Goal: Task Accomplishment & Management: Manage account settings

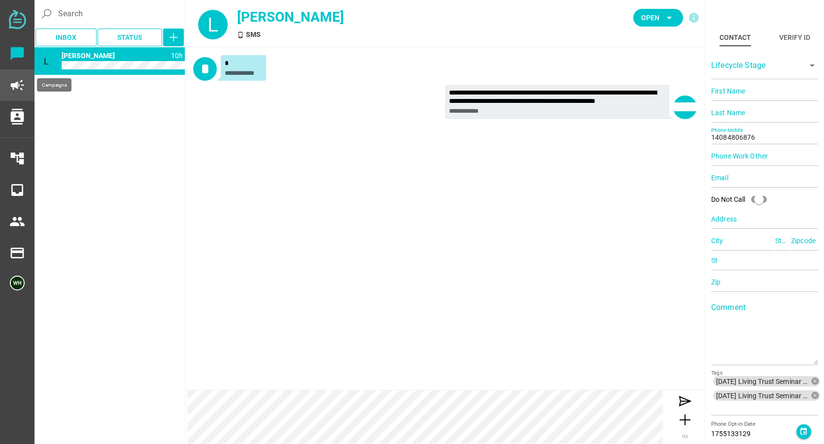
click at [15, 85] on icon "campaign" at bounding box center [17, 85] width 16 height 16
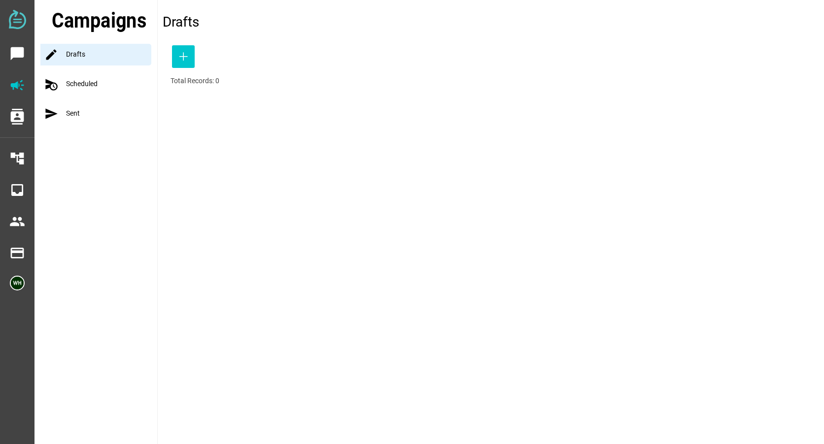
click at [83, 82] on div "schedule_send Scheduled" at bounding box center [98, 84] width 117 height 22
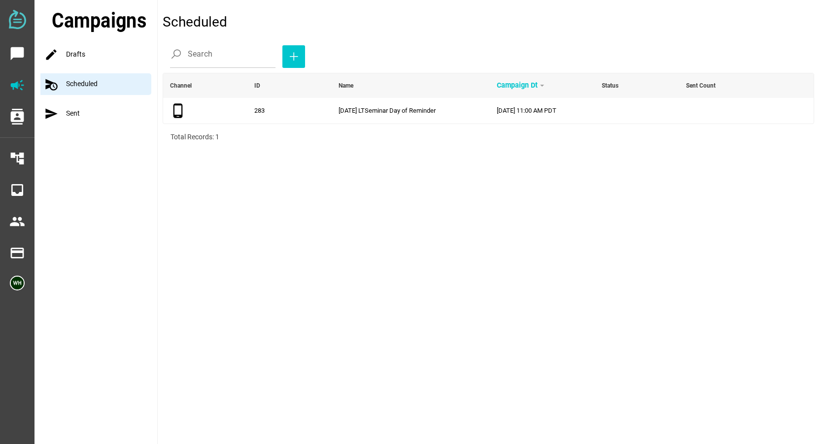
click at [91, 53] on div "mode Drafts" at bounding box center [98, 55] width 117 height 22
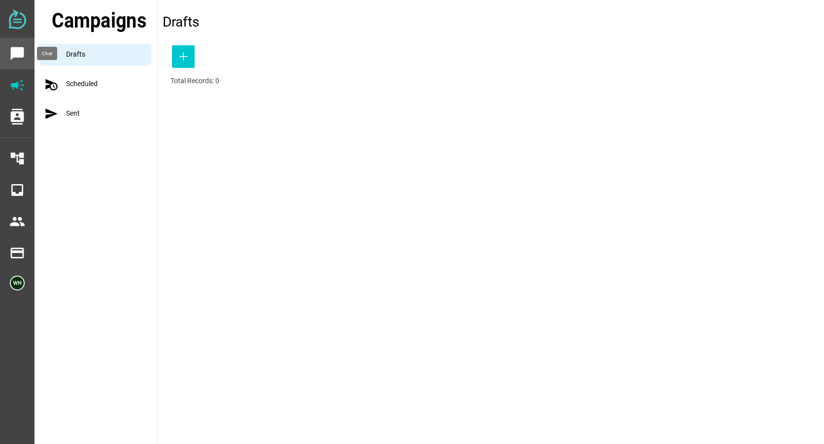
click at [13, 55] on icon "chat_bubble" at bounding box center [17, 54] width 16 height 16
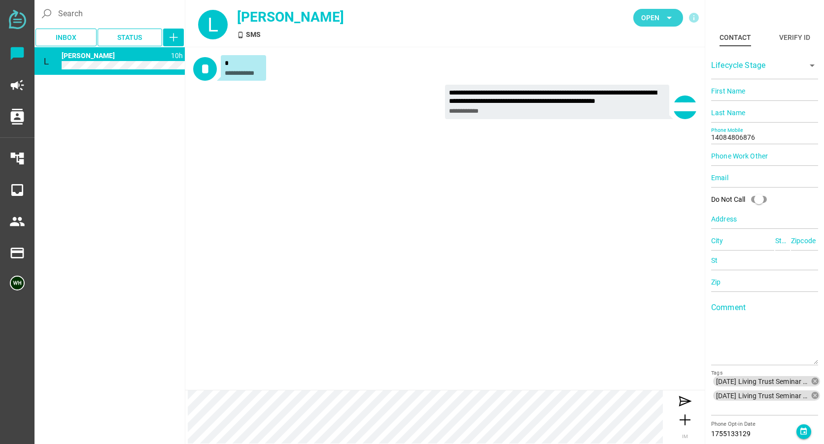
click at [654, 18] on span "Open" at bounding box center [650, 18] width 18 height 12
click at [648, 106] on div "Closed" at bounding box center [654, 109] width 42 height 8
